Goal: Information Seeking & Learning: Learn about a topic

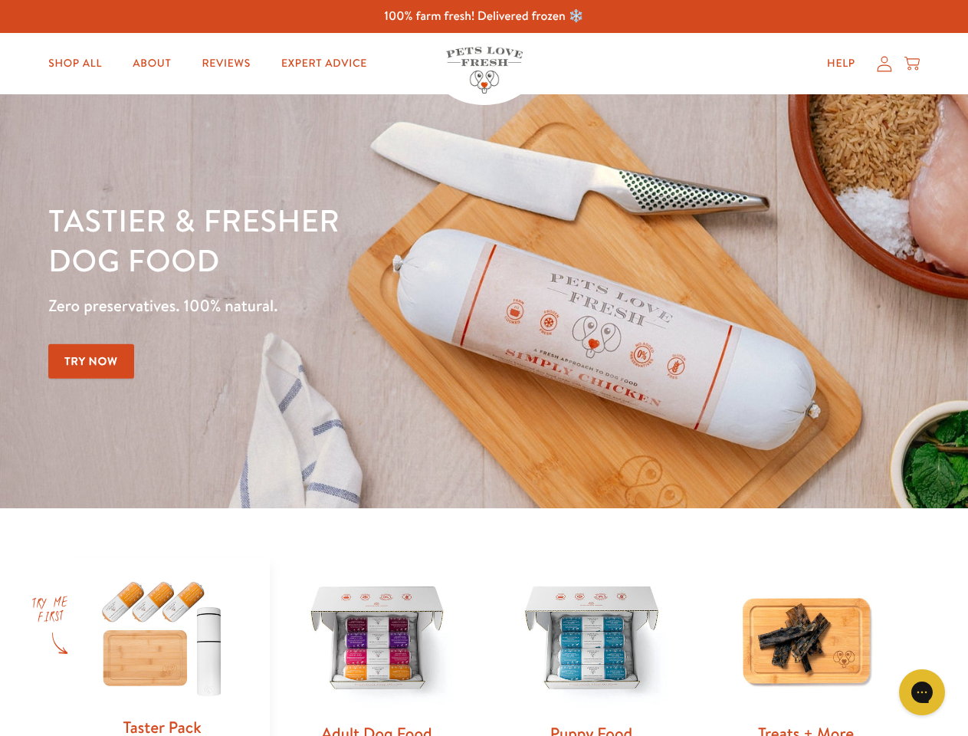
click at [483, 368] on div "Tastier & fresher dog food Zero preservatives. 100% natural. Try Now" at bounding box center [338, 301] width 581 height 202
click at [922, 692] on icon "Gorgias live chat" at bounding box center [921, 691] width 15 height 15
